Goal: Check status

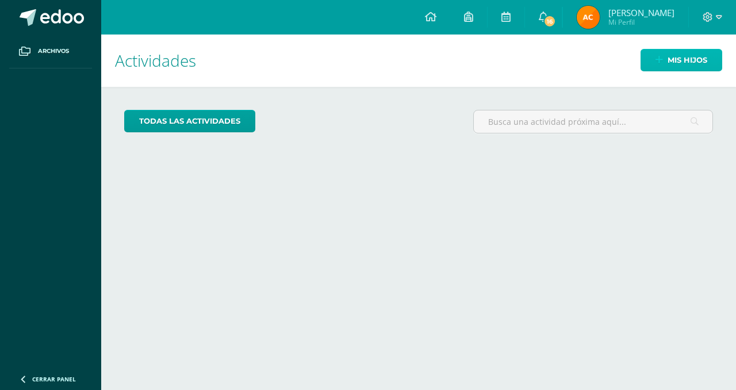
click at [703, 58] on span "Mis hijos" at bounding box center [688, 59] width 40 height 21
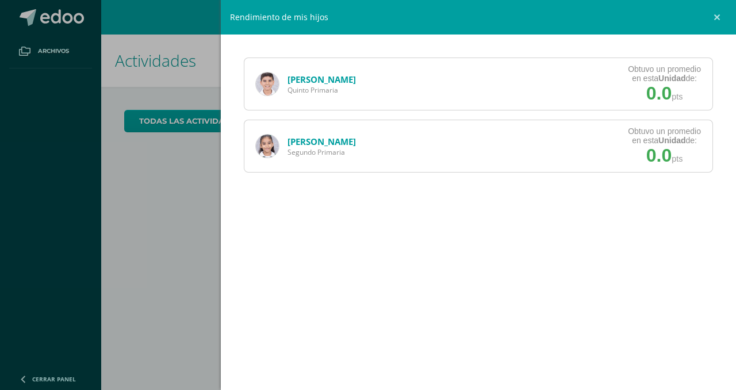
click at [327, 76] on link "[PERSON_NAME]" at bounding box center [322, 80] width 68 height 12
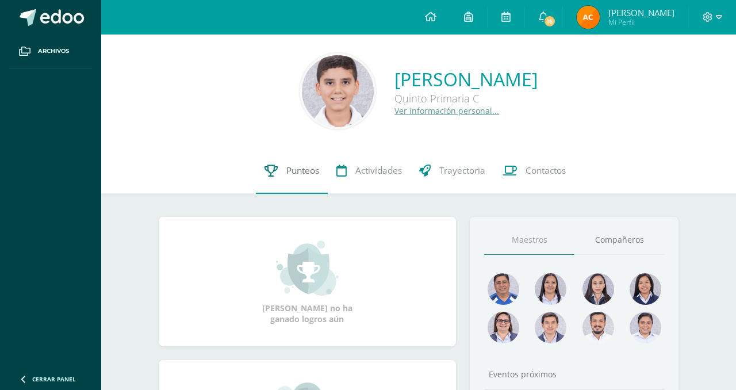
click at [295, 172] on span "Punteos" at bounding box center [303, 171] width 33 height 12
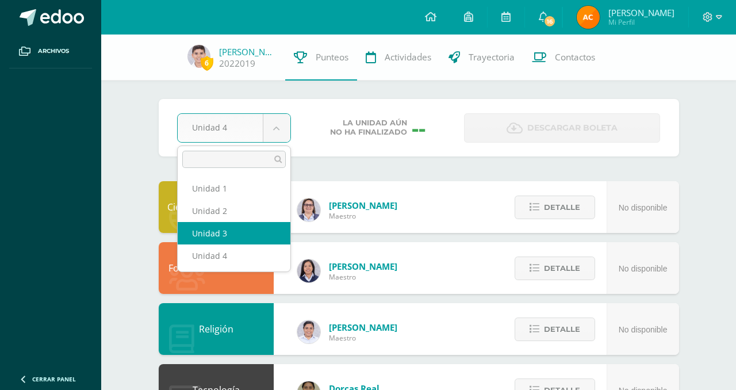
select select "Unidad 3"
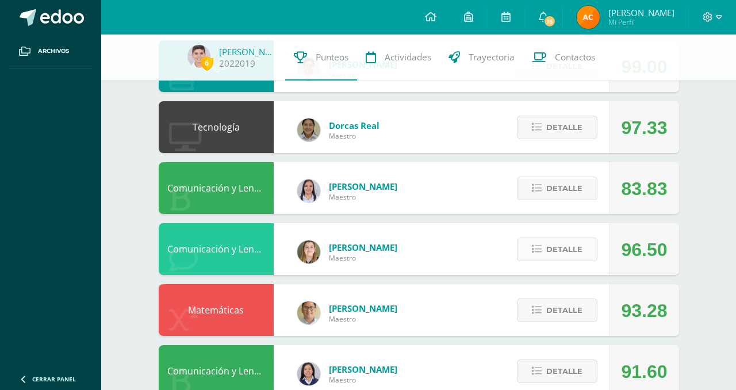
scroll to position [272, 0]
